Goal: Task Accomplishment & Management: Use online tool/utility

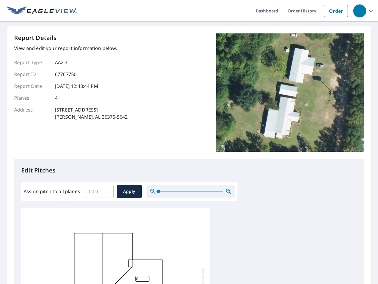
click at [189, 142] on div "Report Details View and edit your report information below. Report Type AA2D Re…" at bounding box center [189, 95] width 350 height 125
click at [360, 11] on div "button" at bounding box center [359, 10] width 13 height 13
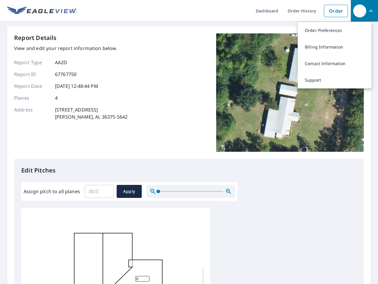
click at [99, 191] on input "Assign pitch to all planes" at bounding box center [99, 191] width 29 height 17
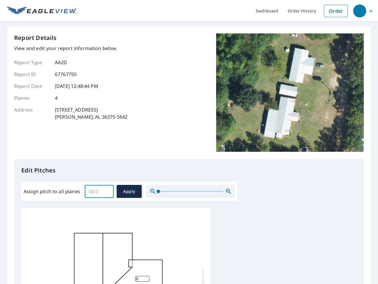
click at [129, 191] on span "Apply" at bounding box center [129, 191] width 16 height 7
click at [229, 191] on icon "button" at bounding box center [228, 191] width 7 height 7
